Goal: Task Accomplishment & Management: Use online tool/utility

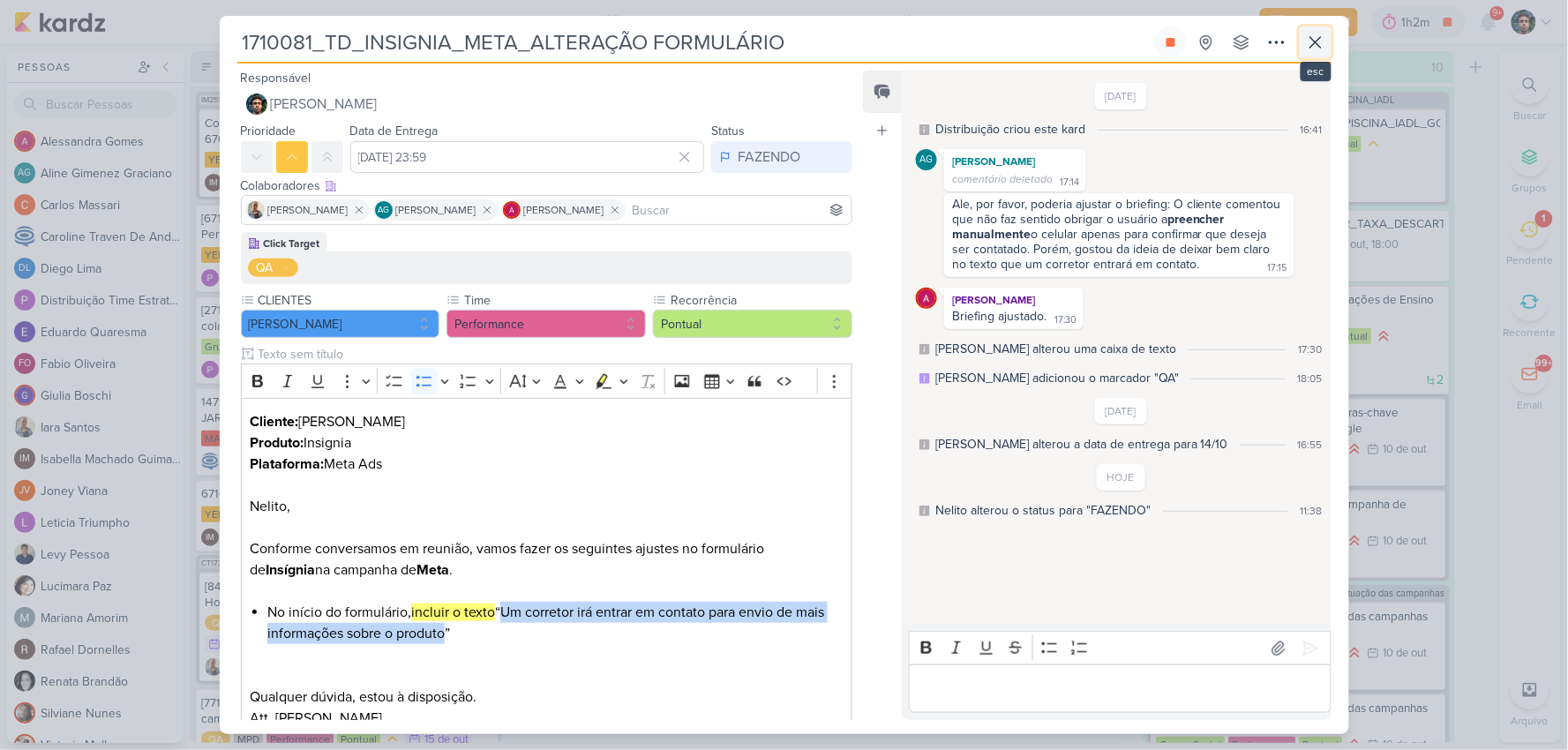
click at [1308, 42] on icon at bounding box center [1316, 42] width 21 height 21
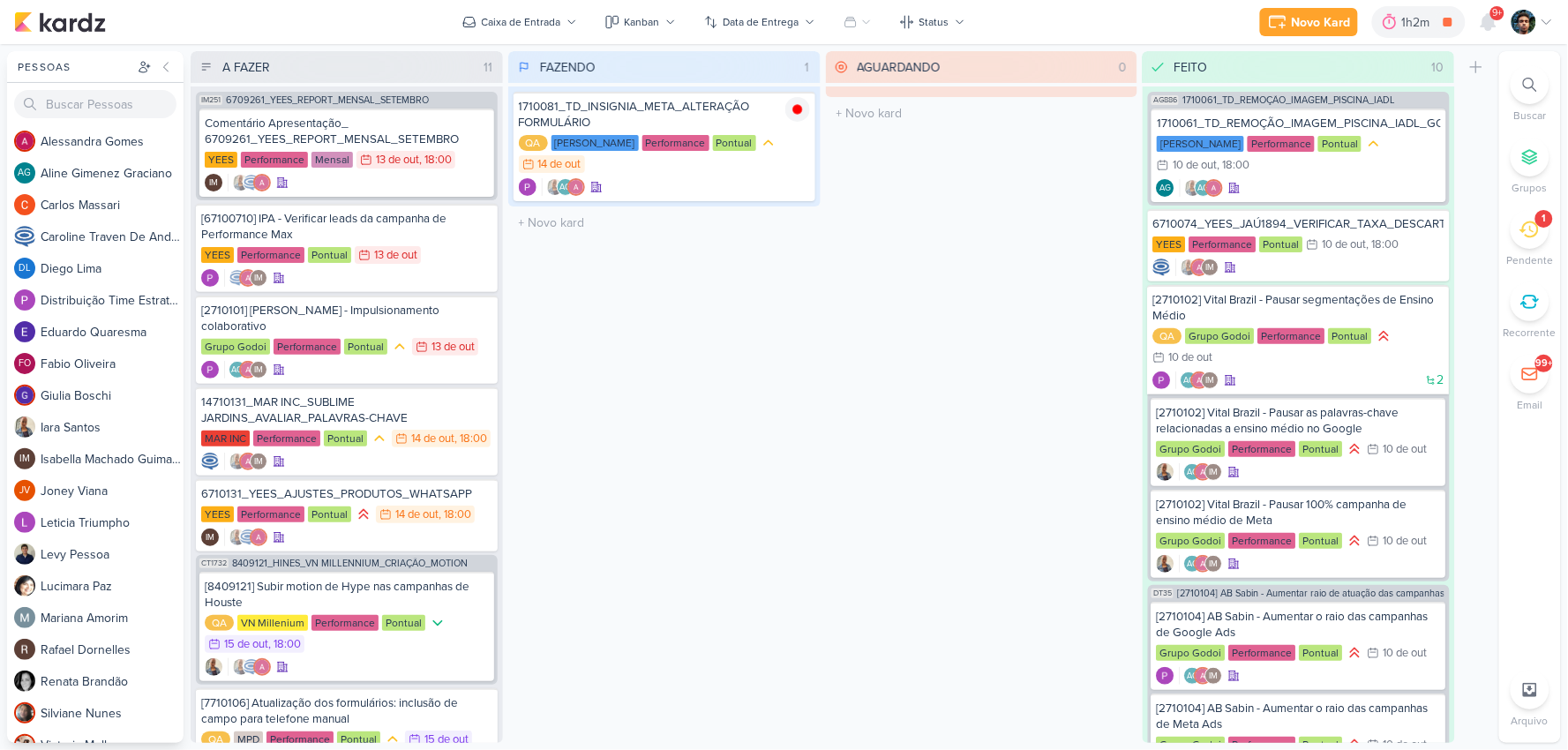
click at [1538, 226] on icon at bounding box center [1529, 230] width 19 height 17
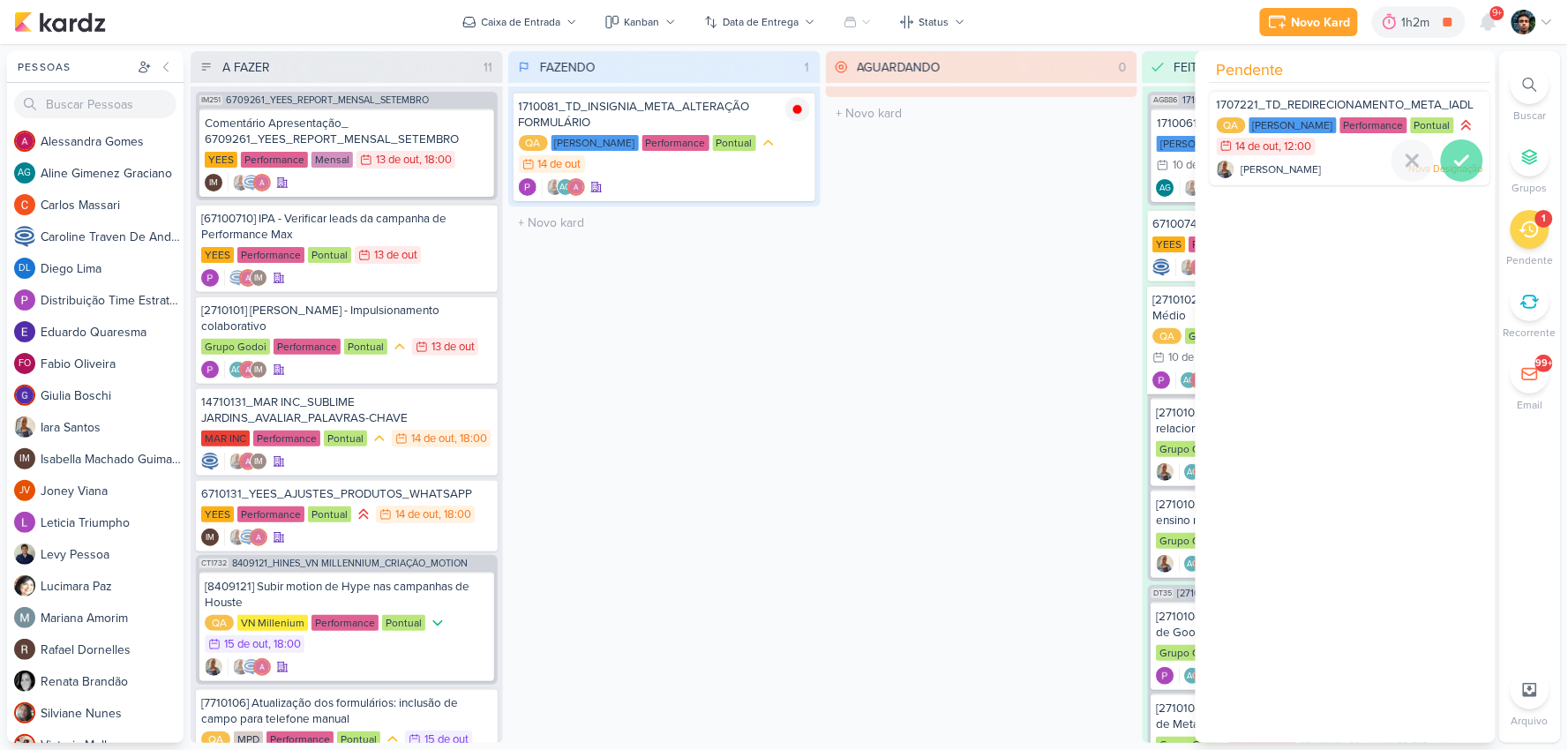
click at [1467, 160] on div at bounding box center [1462, 161] width 42 height 42
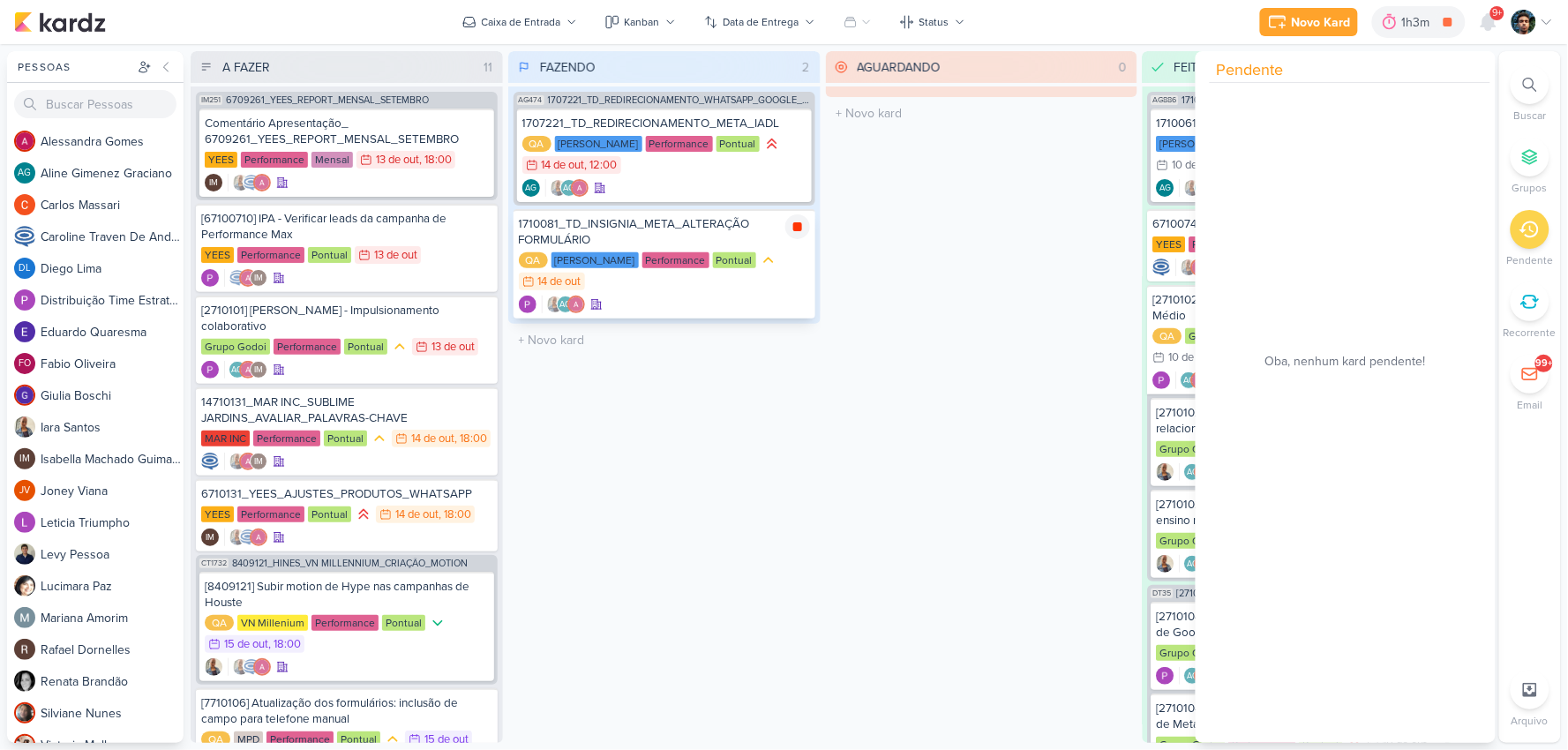
click at [792, 227] on icon at bounding box center [798, 227] width 14 height 14
click at [748, 235] on div "1710081_TD_INSIGNIA_META_ALTERAÇÃO FORMULÁRIO" at bounding box center [664, 232] width 292 height 32
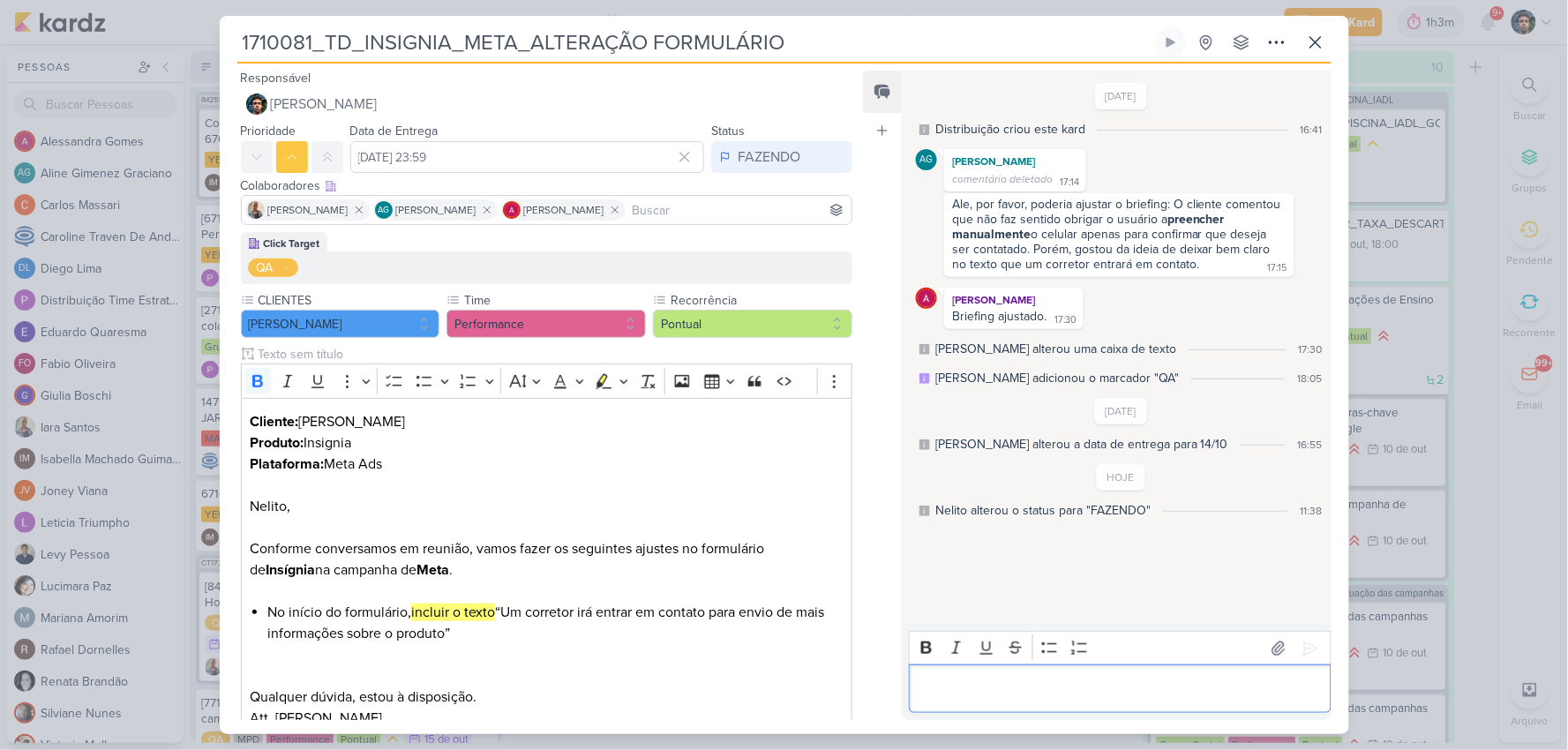
click at [973, 699] on div "Editor editing area: main" at bounding box center [1120, 688] width 422 height 49
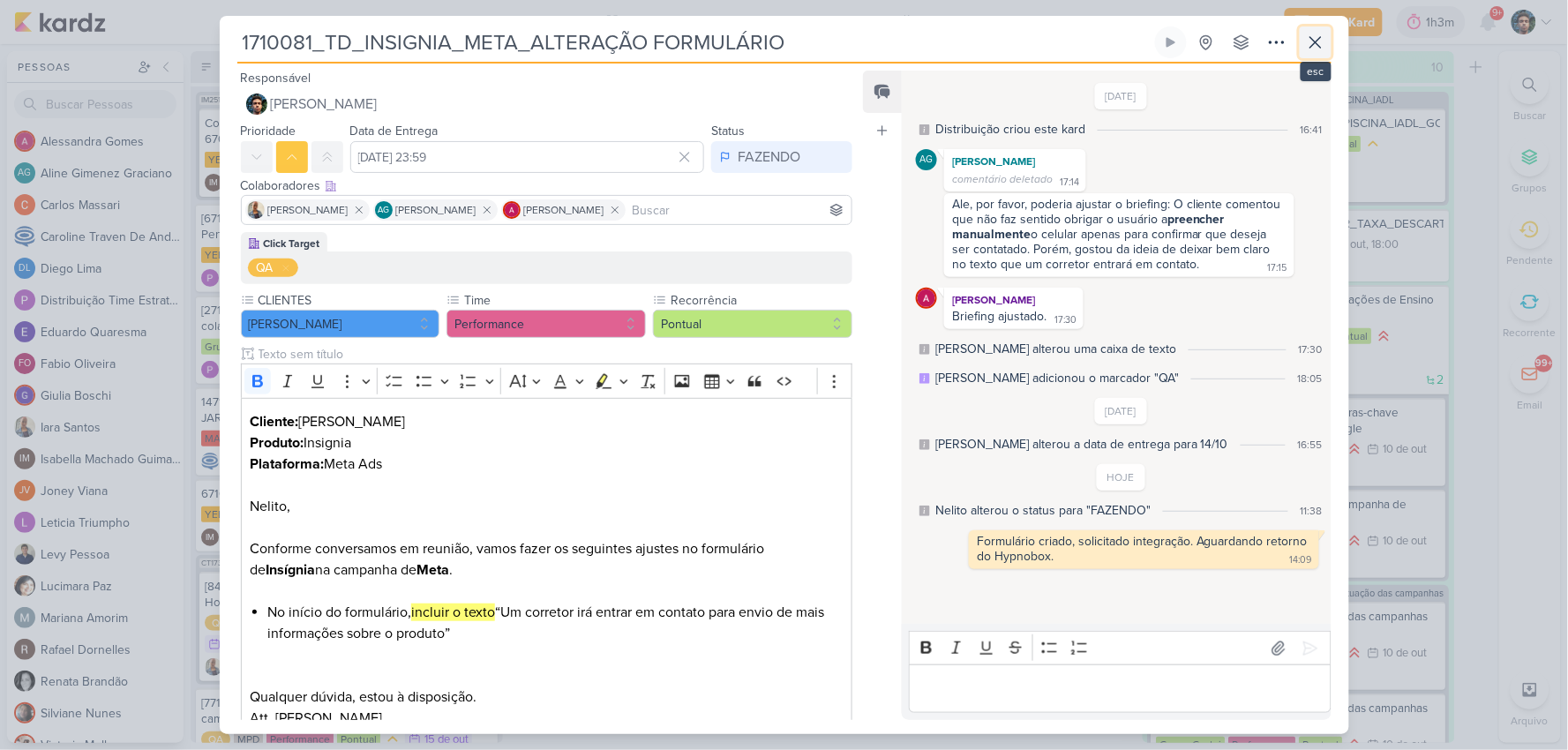
click at [1327, 35] on button at bounding box center [1316, 42] width 32 height 32
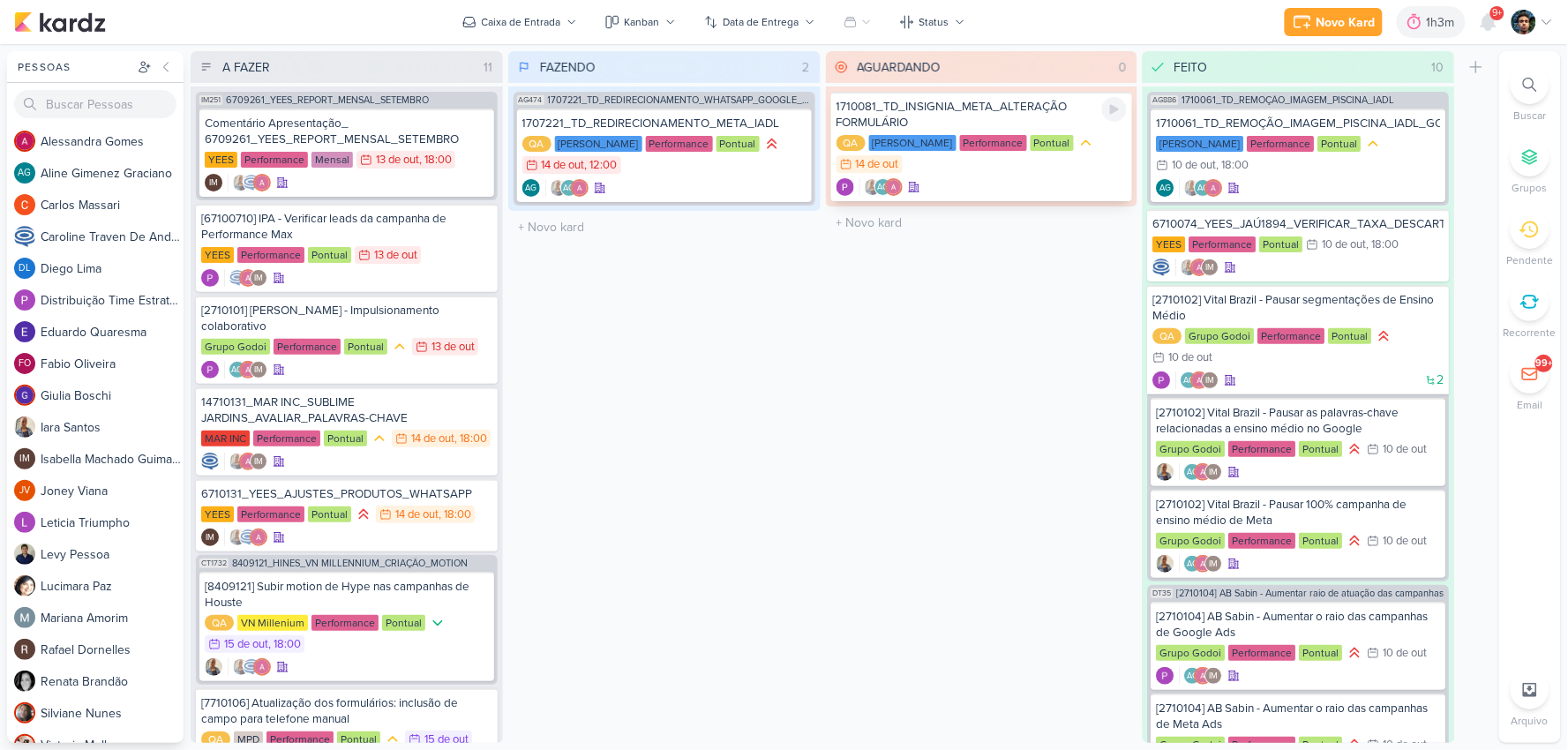
click at [1020, 174] on div "1710081_TD_INSIGNIA_META_ALTERAÇÃO FORMULÁRIO QA [PERSON_NAME] Performance Pont…" at bounding box center [982, 147] width 302 height 110
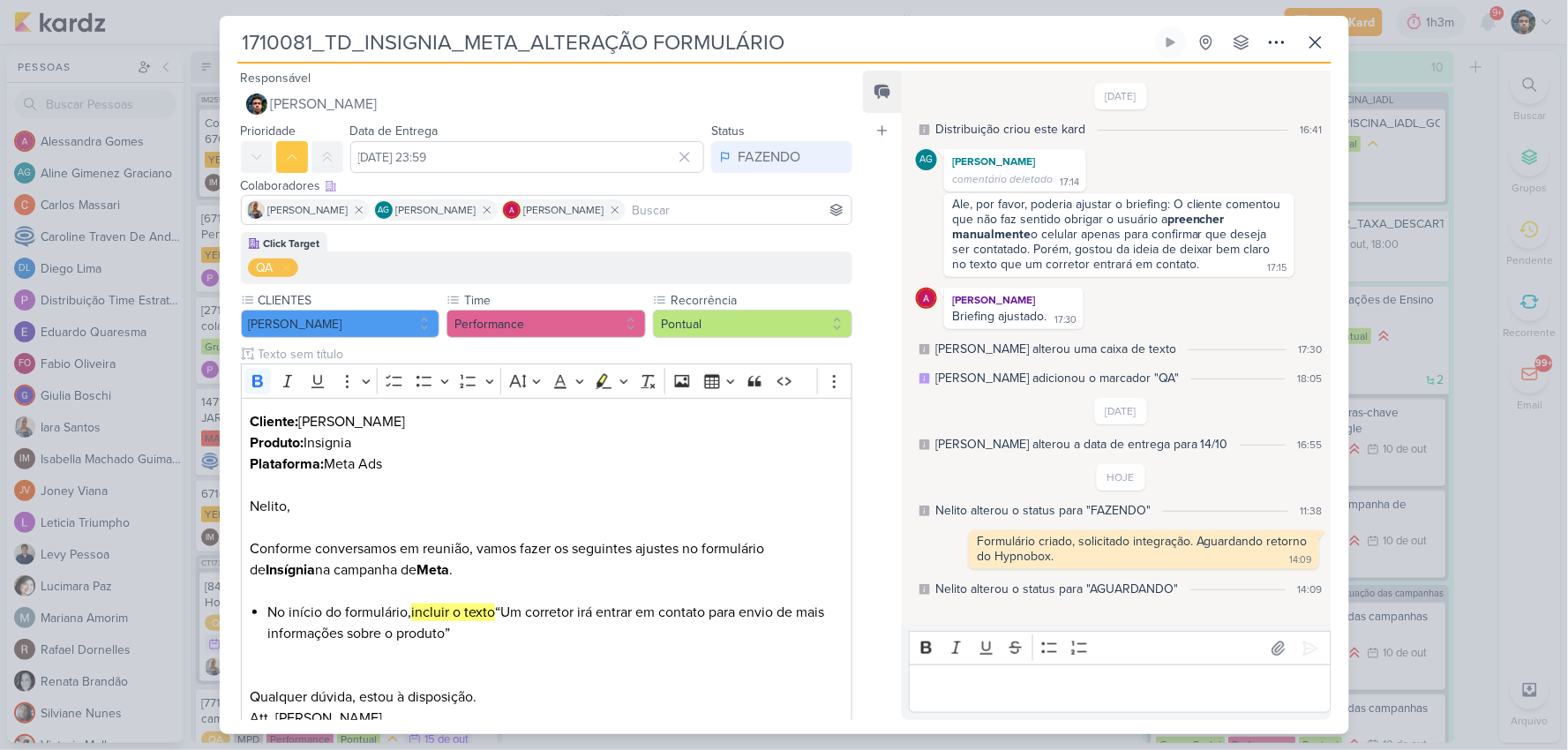
click at [1025, 693] on p "Editor editing area: main" at bounding box center [1120, 689] width 404 height 21
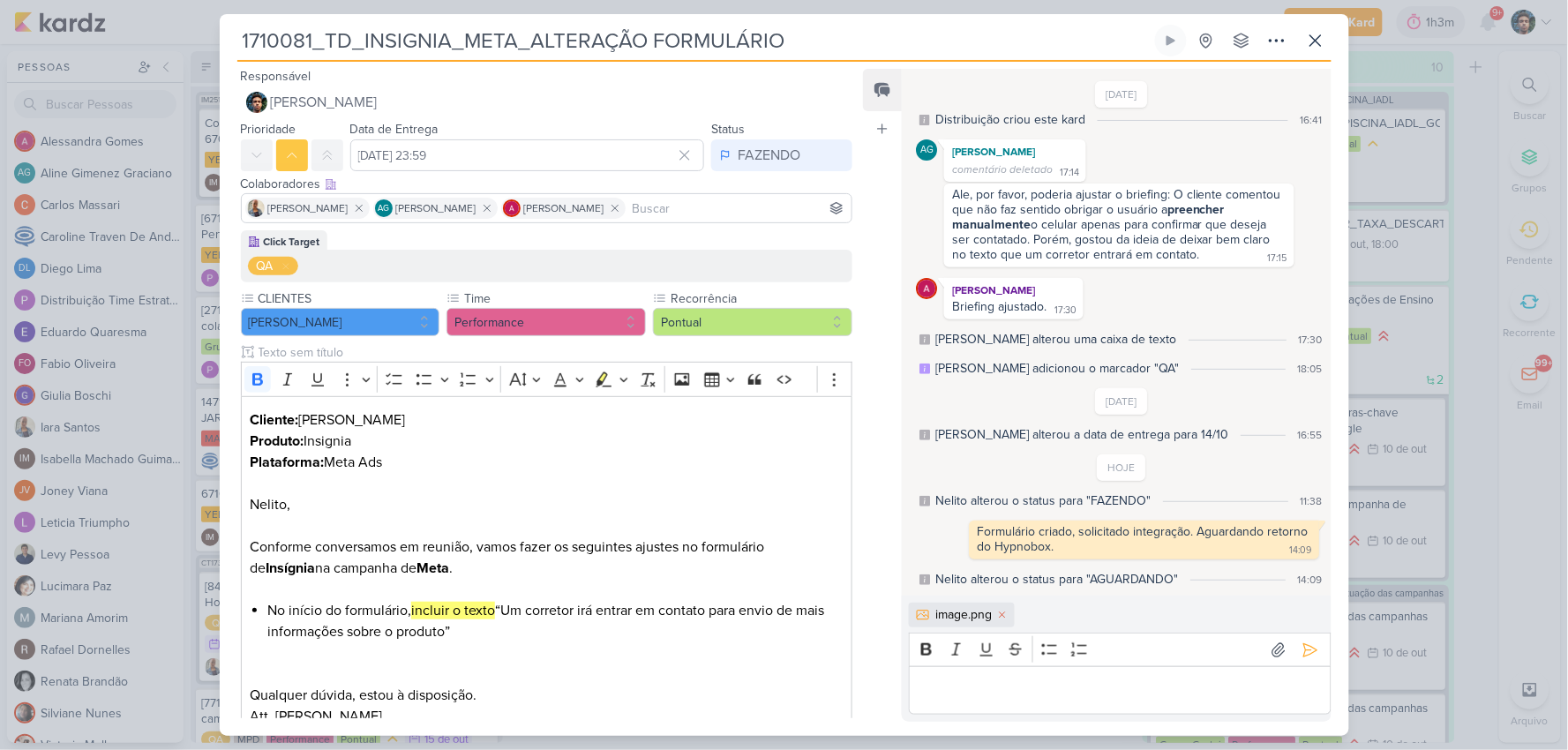
click at [962, 610] on div "image.png" at bounding box center [964, 614] width 57 height 19
click at [1302, 651] on icon at bounding box center [1311, 650] width 18 height 18
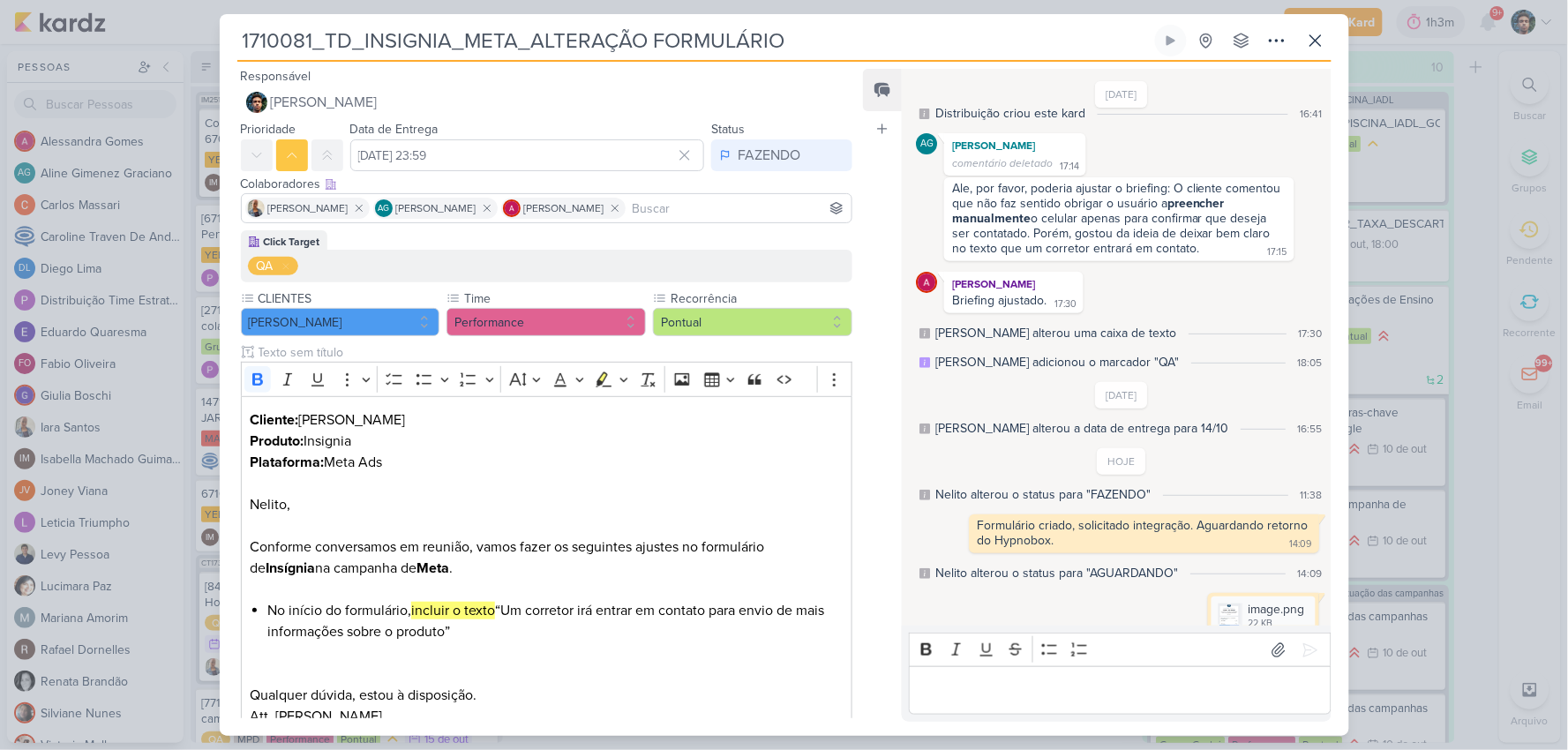
scroll to position [62, 0]
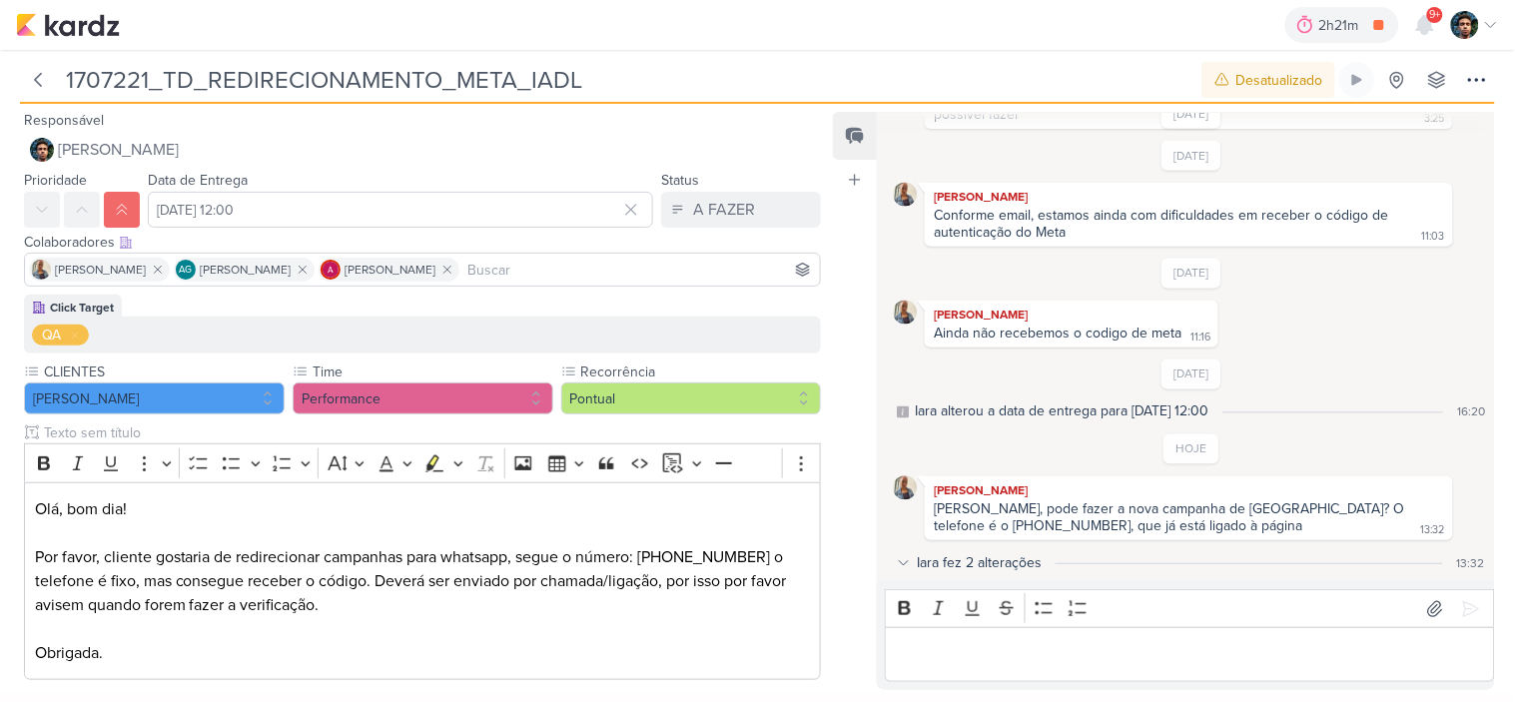
scroll to position [911, 0]
